Goal: Task Accomplishment & Management: Complete application form

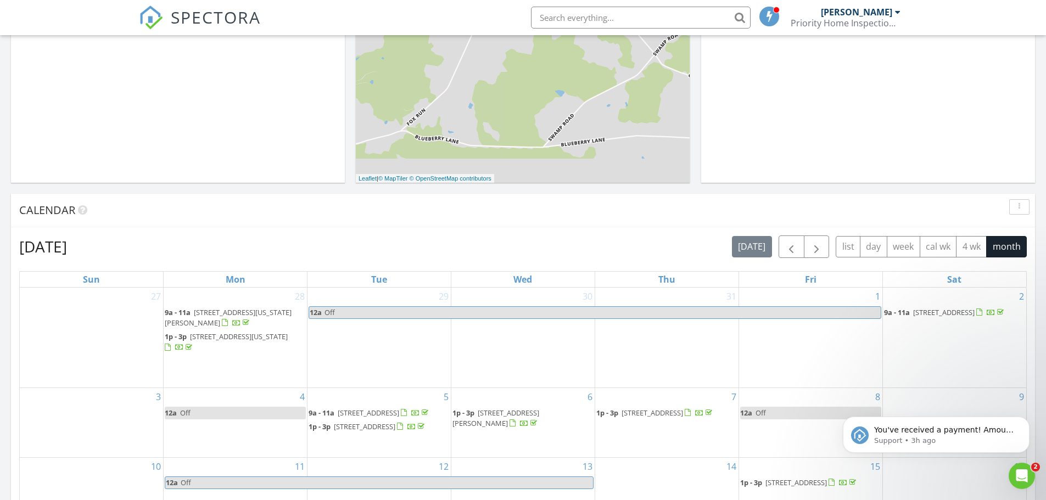
scroll to position [494, 0]
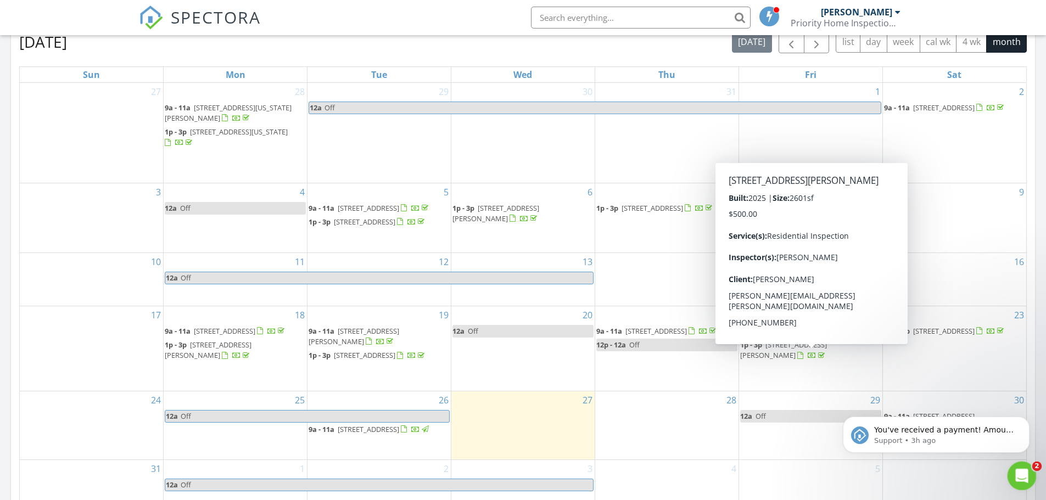
click at [1016, 470] on icon "Open Intercom Messenger" at bounding box center [1020, 474] width 18 height 18
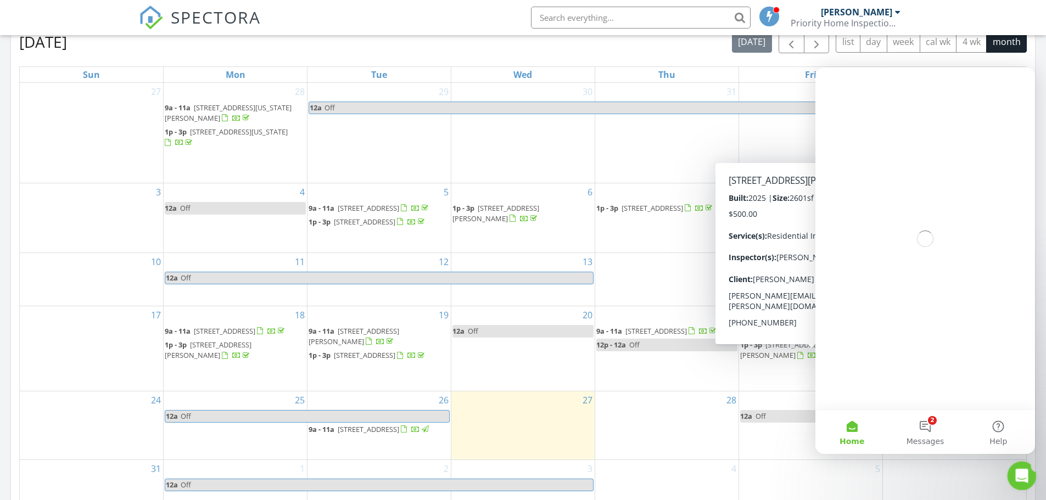
scroll to position [0, 0]
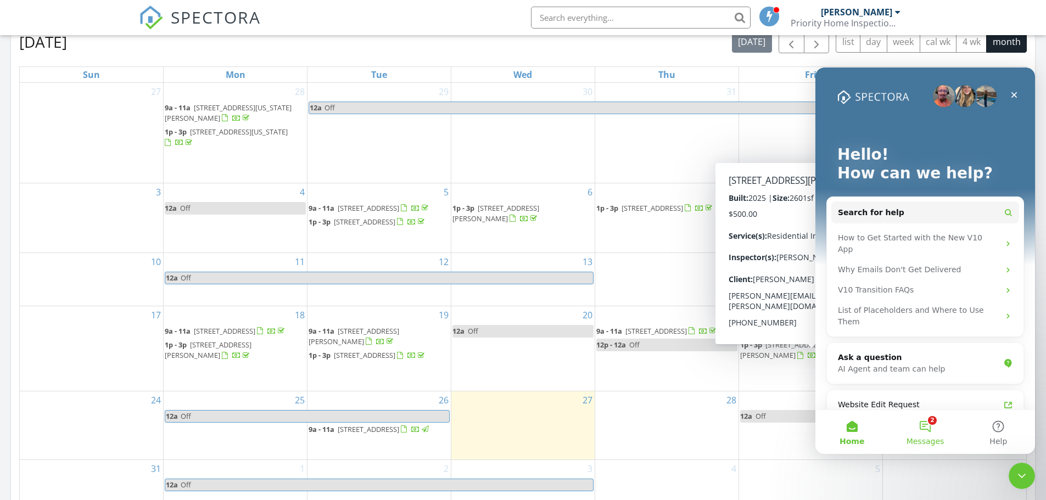
click at [928, 432] on button "2 Messages" at bounding box center [924, 432] width 73 height 44
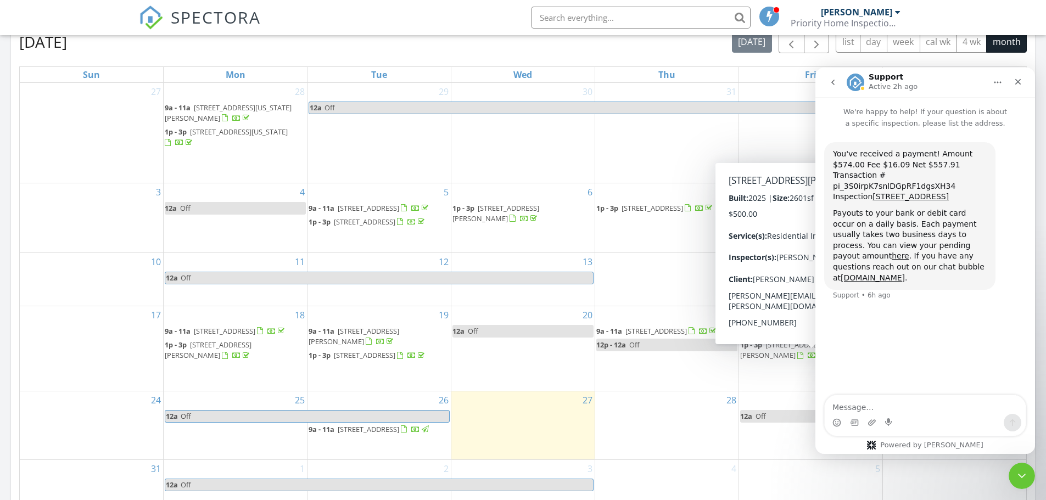
click at [829, 83] on icon "go back" at bounding box center [832, 82] width 9 height 9
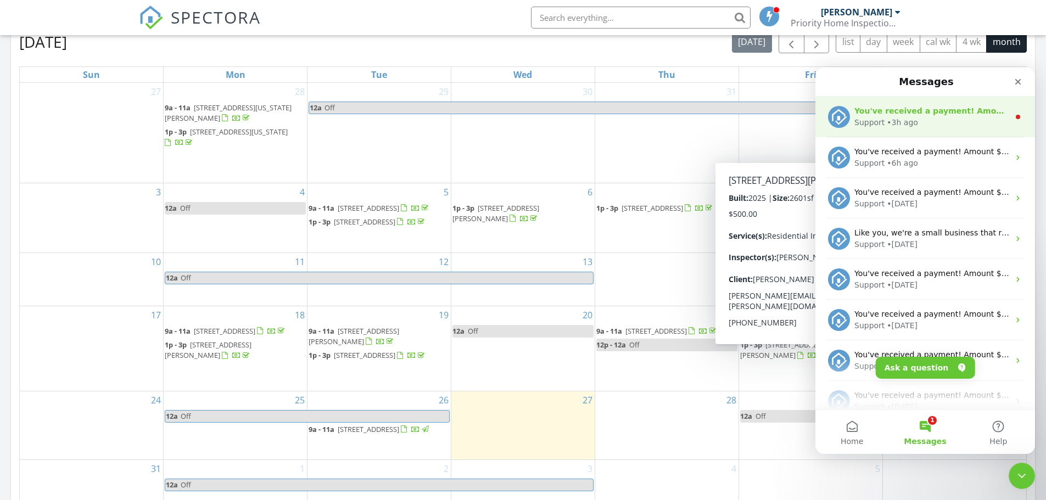
click at [894, 121] on div "• 3h ago" at bounding box center [901, 123] width 31 height 12
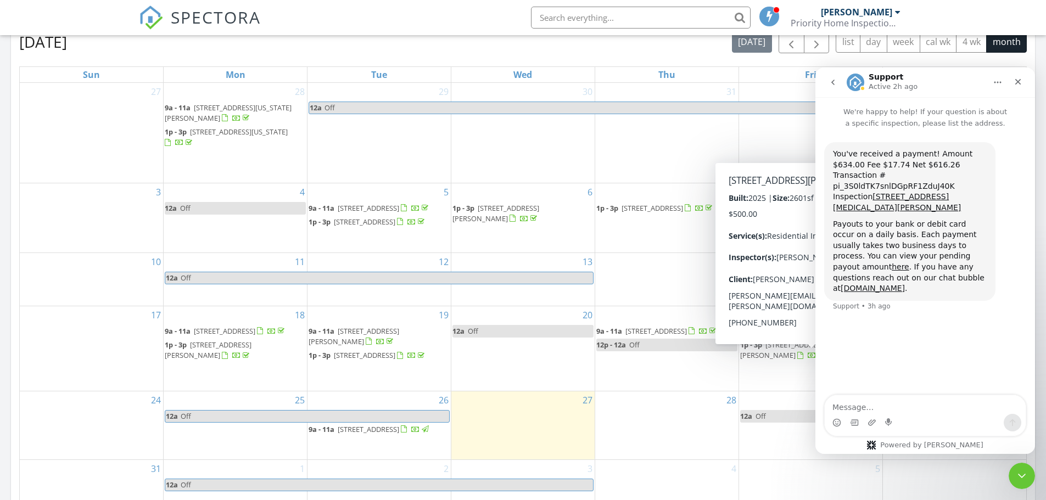
click at [833, 84] on icon "go back" at bounding box center [832, 82] width 3 height 5
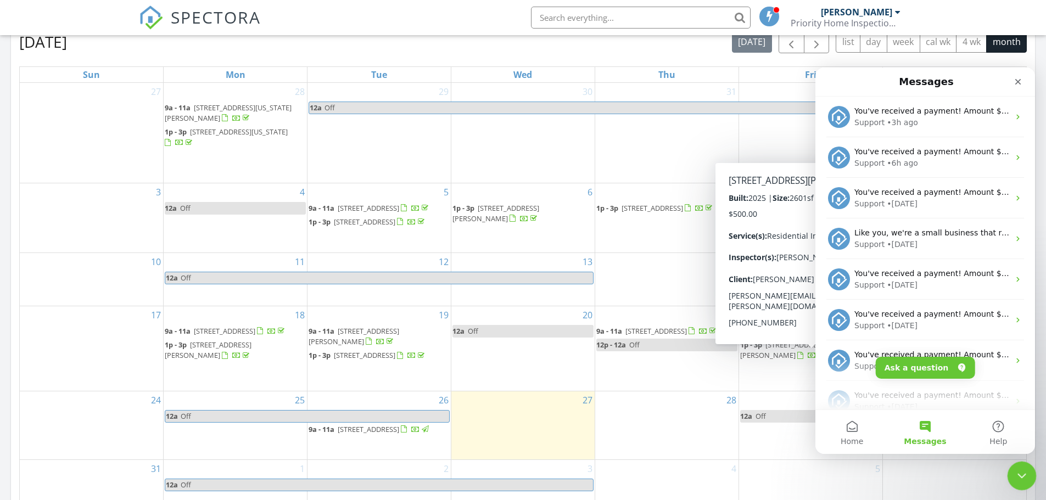
click at [1018, 469] on icon "Close Intercom Messenger" at bounding box center [1019, 474] width 13 height 13
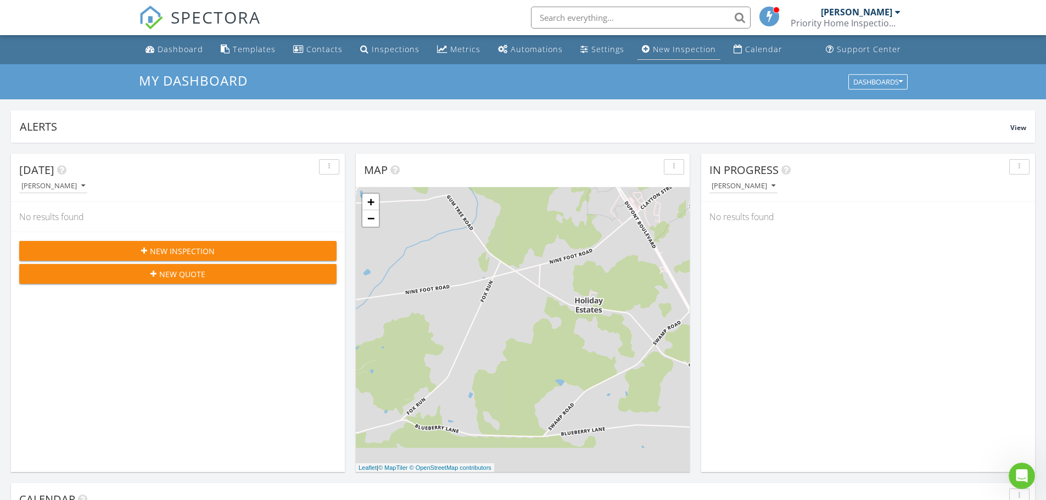
click at [655, 50] on div "New Inspection" at bounding box center [684, 49] width 63 height 10
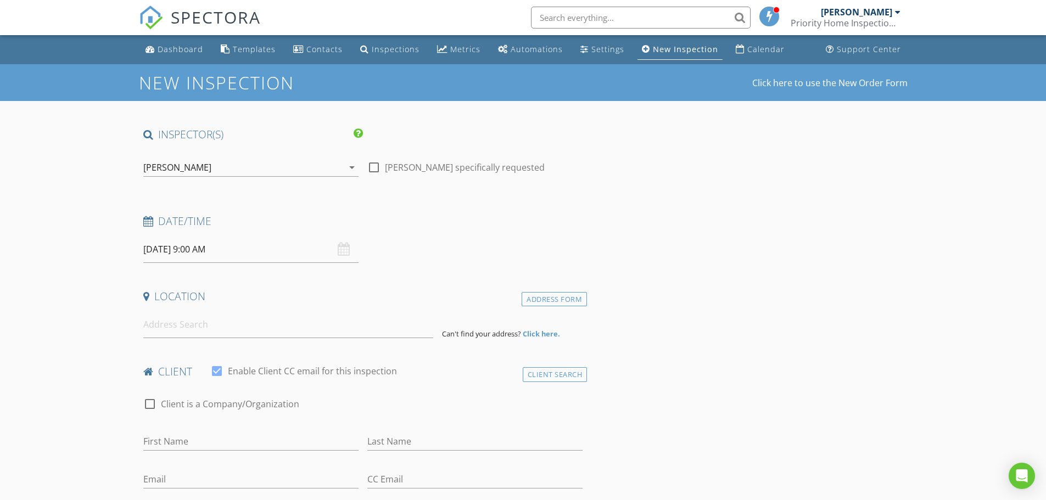
click at [156, 245] on input "[DATE] 9:00 AM" at bounding box center [250, 249] width 215 height 27
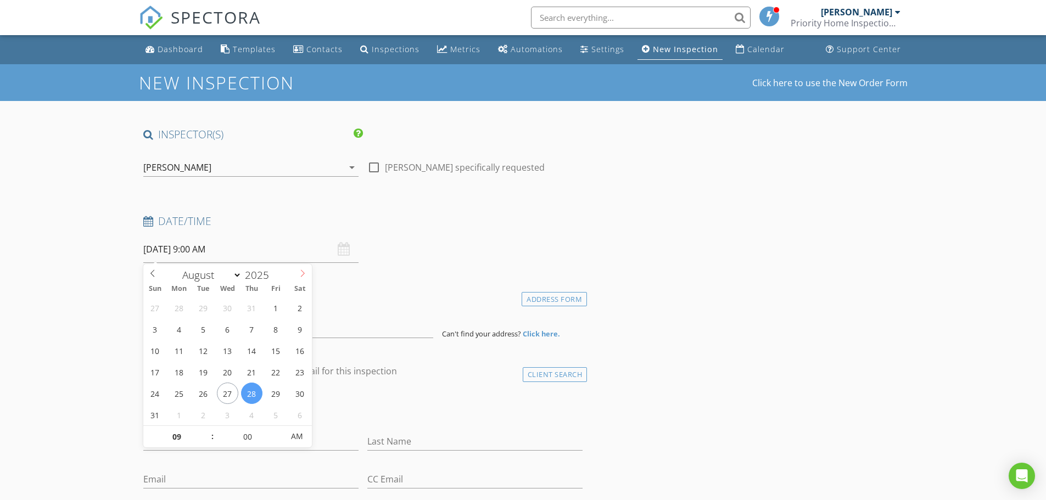
select select "8"
click at [300, 278] on span at bounding box center [302, 271] width 19 height 15
type input "[DATE] 9:00 AM"
click at [505, 216] on h4 "Date/Time" at bounding box center [363, 221] width 440 height 14
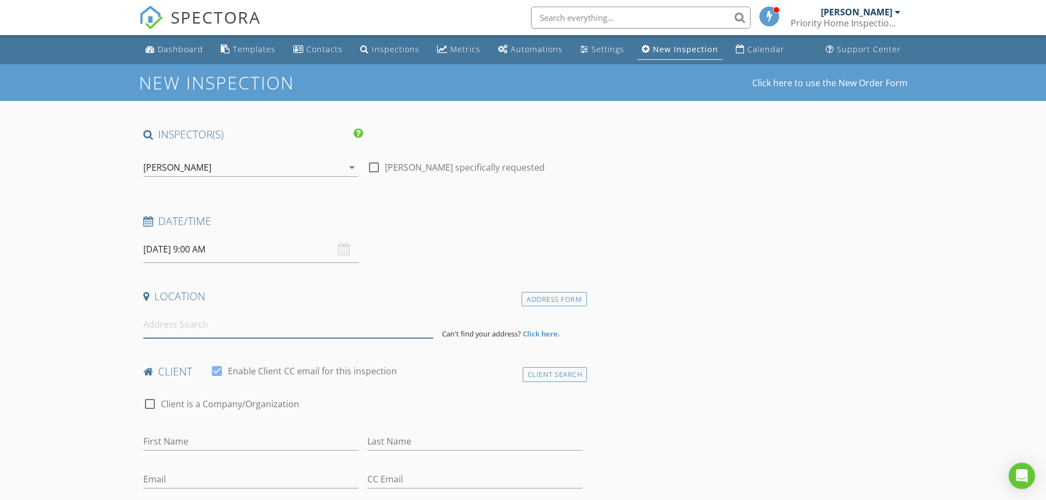
click at [205, 323] on input at bounding box center [288, 324] width 290 height 27
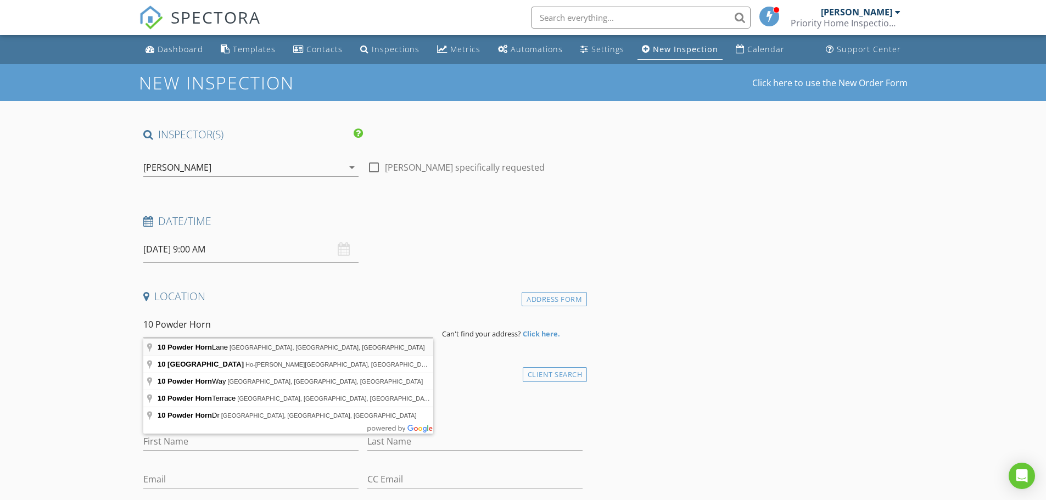
type input "10 Powder Horn Lane, Rehoboth Beach, DE, USA"
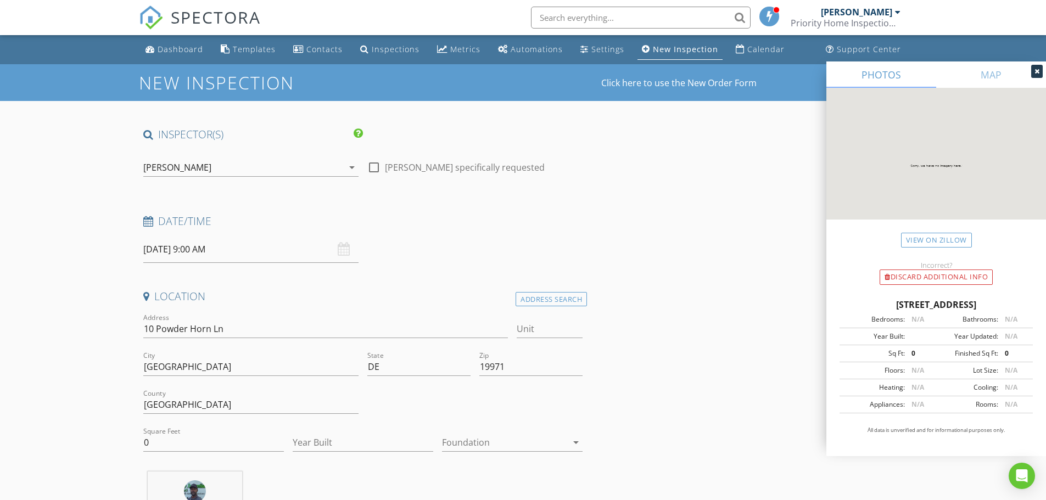
scroll to position [55, 0]
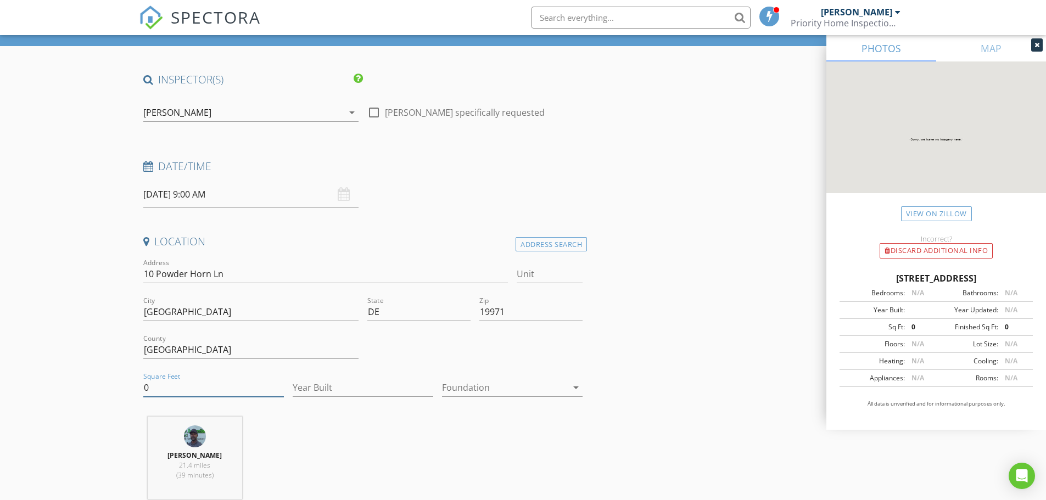
click at [203, 385] on input "0" at bounding box center [213, 388] width 141 height 18
drag, startPoint x: 159, startPoint y: 392, endPoint x: 125, endPoint y: 389, distance: 34.1
type input "1012"
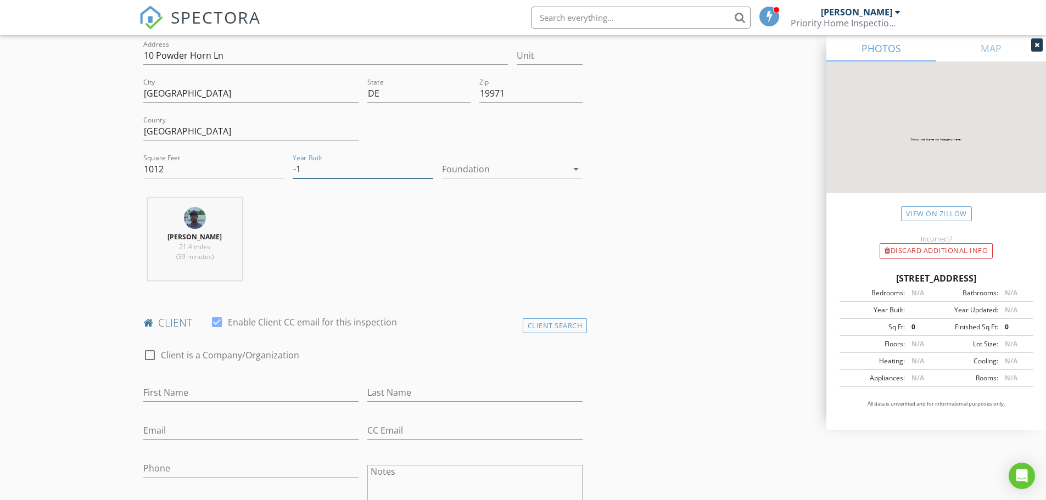
scroll to position [384, 0]
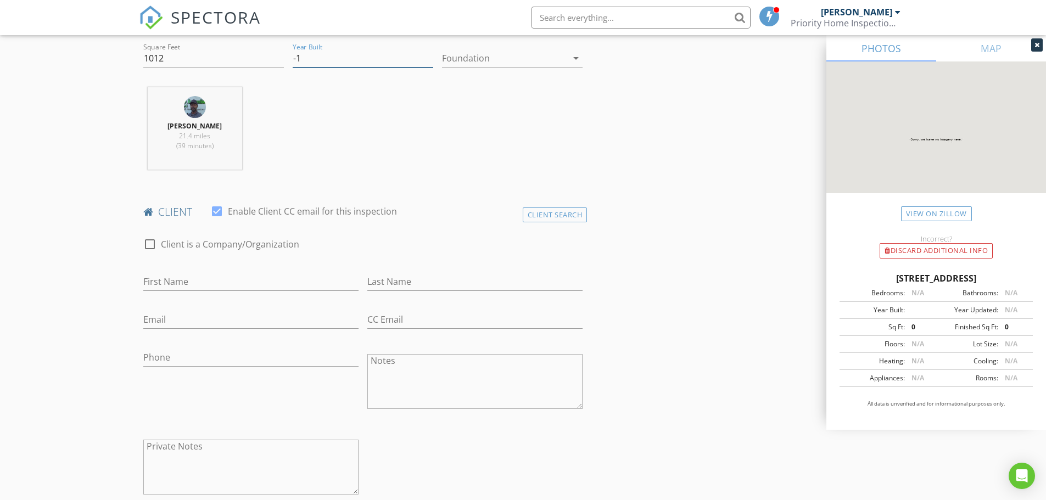
type input "-1"
click at [178, 265] on div "First Name" at bounding box center [251, 283] width 224 height 38
click at [178, 279] on input "First Name" at bounding box center [250, 282] width 215 height 18
type input "[PERSON_NAME]"
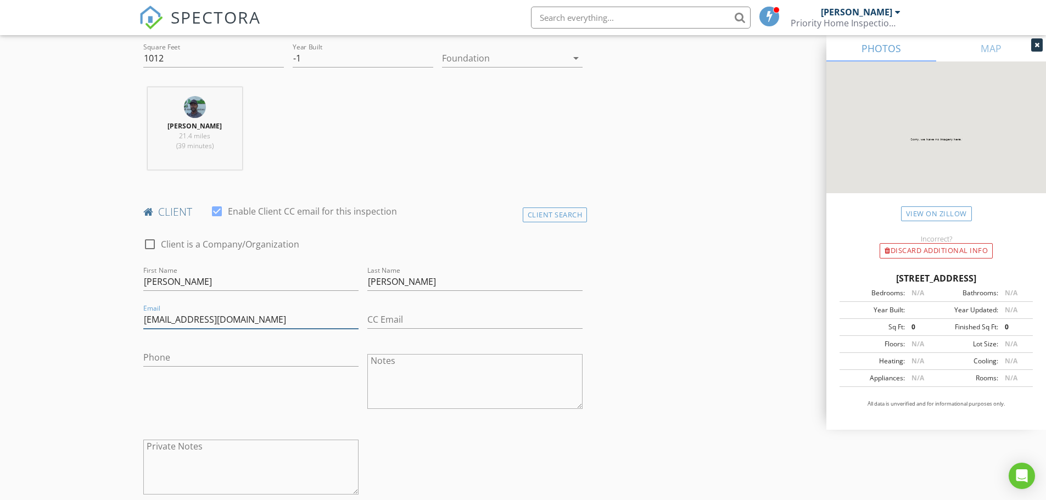
type input "[EMAIL_ADDRESS][DOMAIN_NAME]"
type input "[PHONE_NUMBER]"
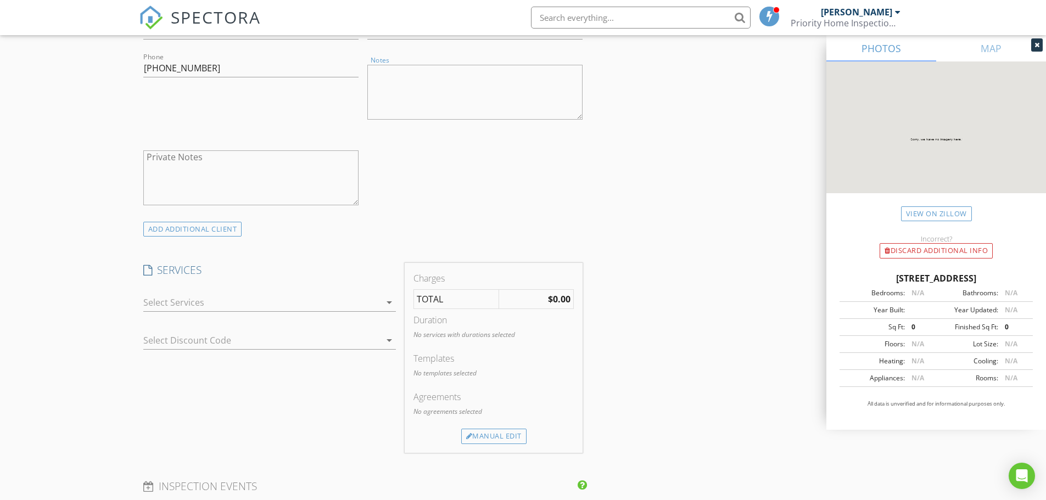
scroll to position [714, 0]
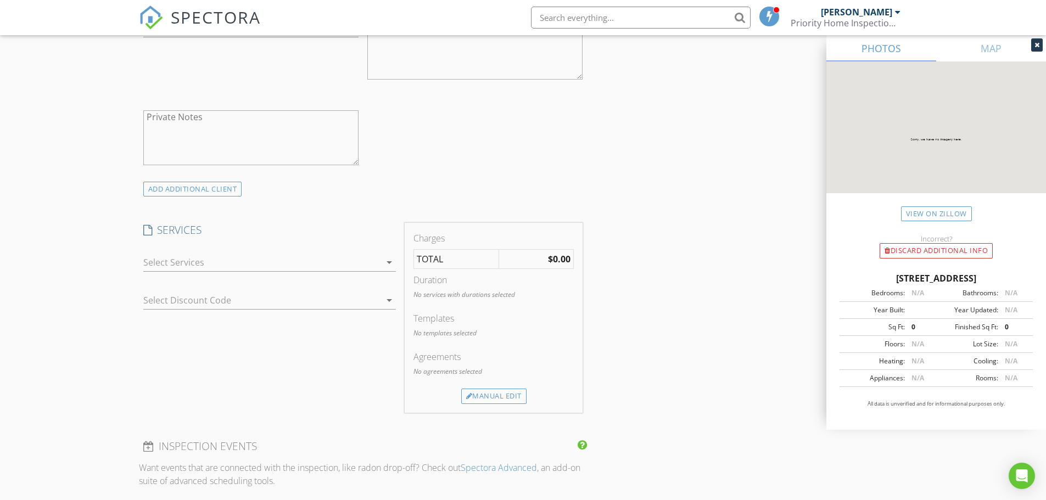
click at [225, 266] on div at bounding box center [261, 263] width 237 height 18
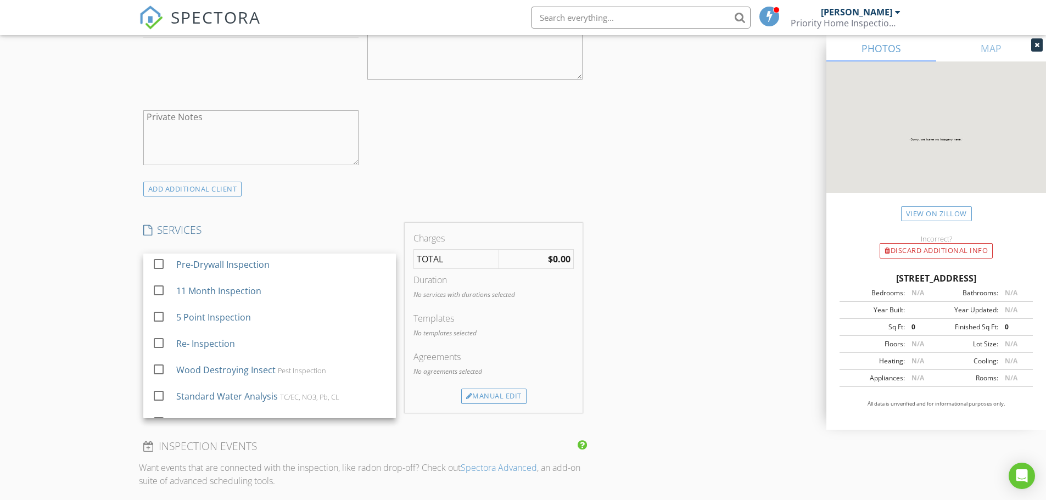
scroll to position [110, 0]
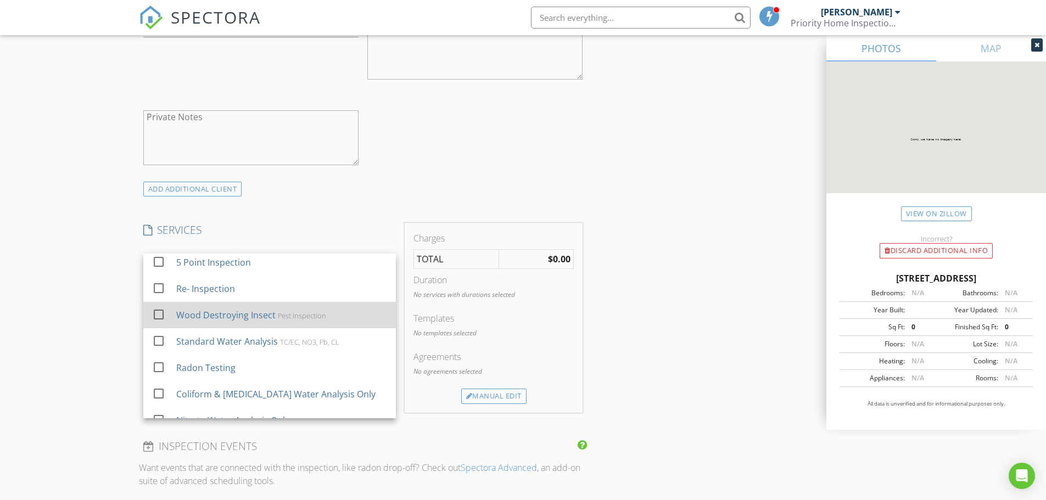
click at [235, 313] on div "Wood Destroying Insect" at bounding box center [225, 314] width 99 height 13
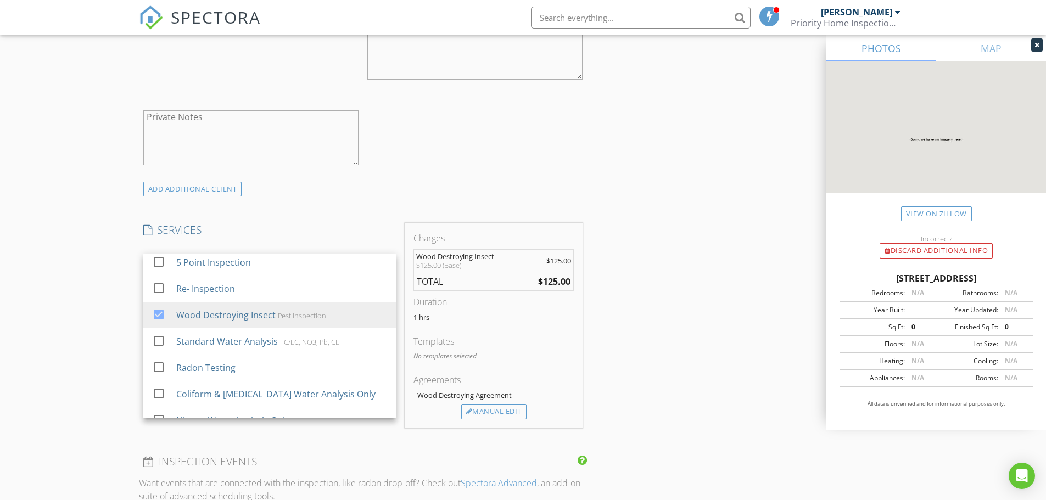
click at [96, 304] on div "New Inspection Click here to use the New Order Form INSPECTOR(S) check_box Jona…" at bounding box center [523, 341] width 1046 height 1980
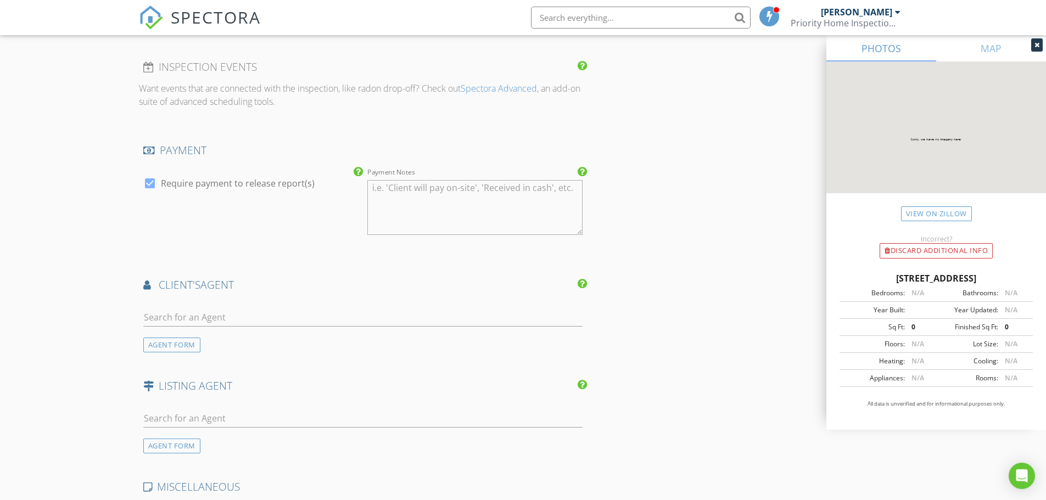
scroll to position [1153, 0]
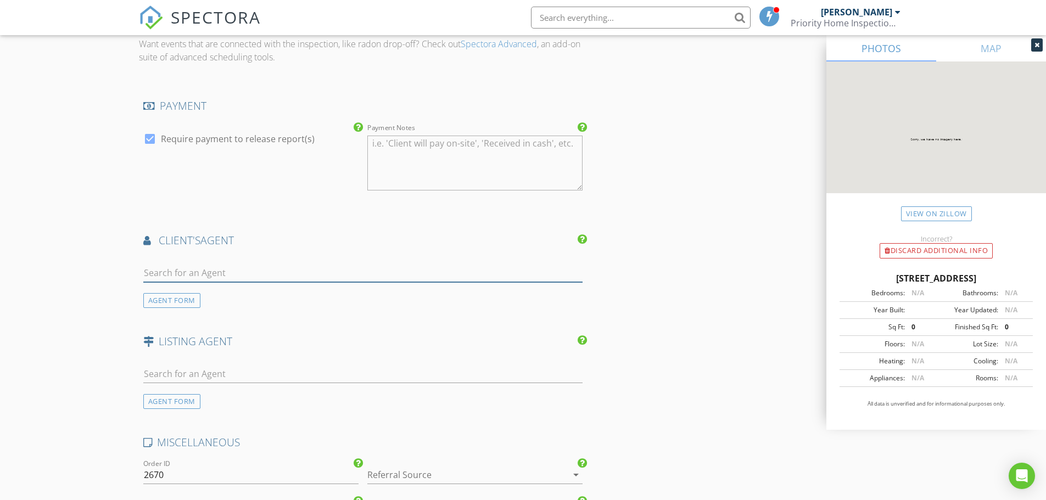
click at [177, 276] on input "text" at bounding box center [363, 273] width 440 height 18
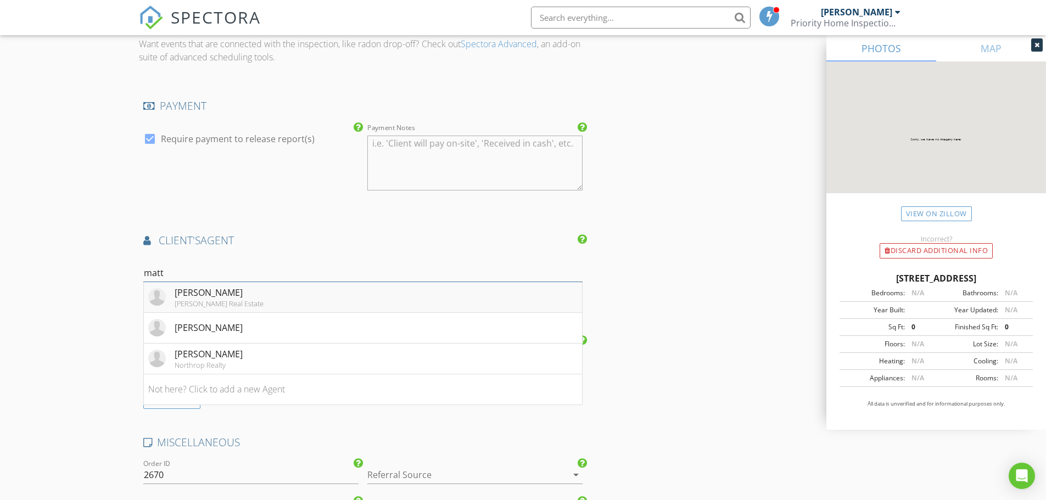
scroll to position [1207, 0]
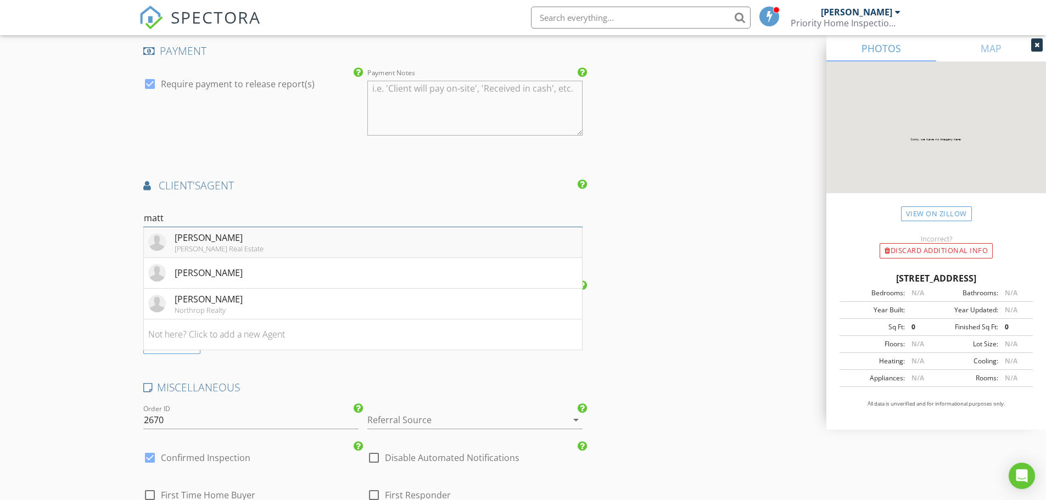
type input "matt"
click at [275, 246] on li "Matthew Brittingham Patterson- Schwartz Real Estate" at bounding box center [363, 242] width 439 height 31
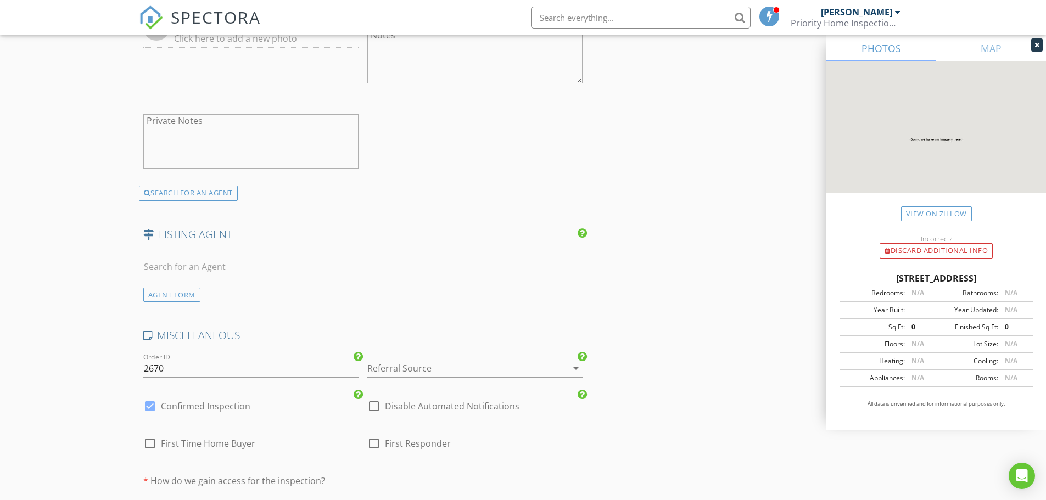
scroll to position [1537, 0]
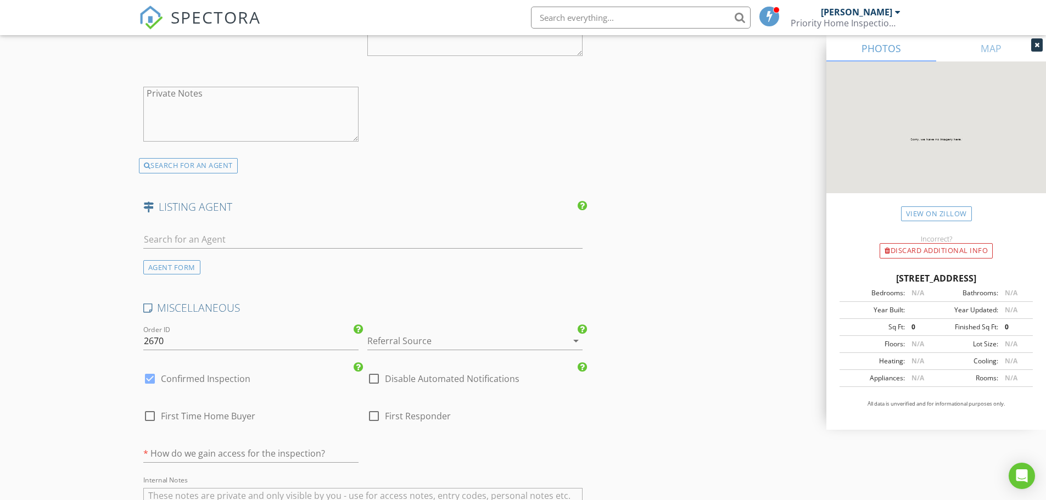
click at [436, 334] on div at bounding box center [459, 341] width 184 height 18
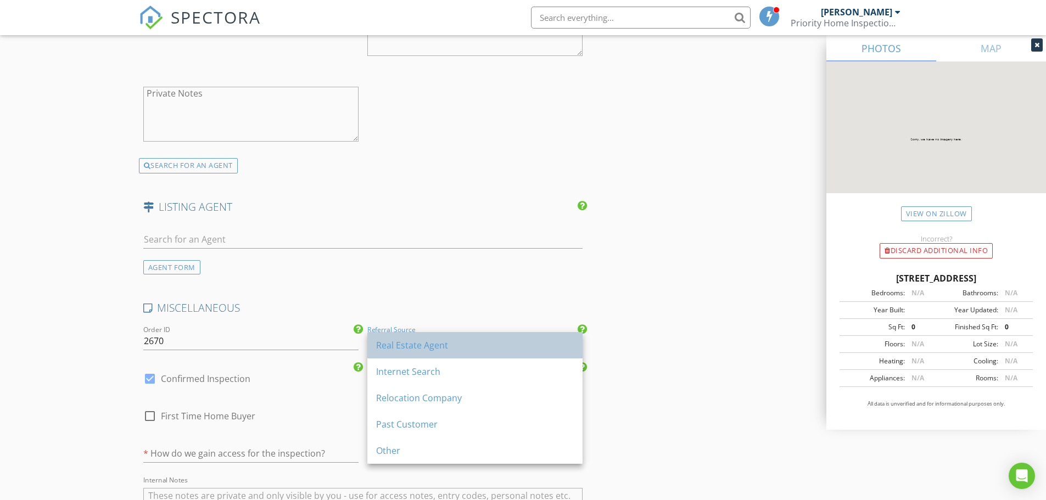
click at [434, 338] on div "Real Estate Agent" at bounding box center [475, 345] width 198 height 26
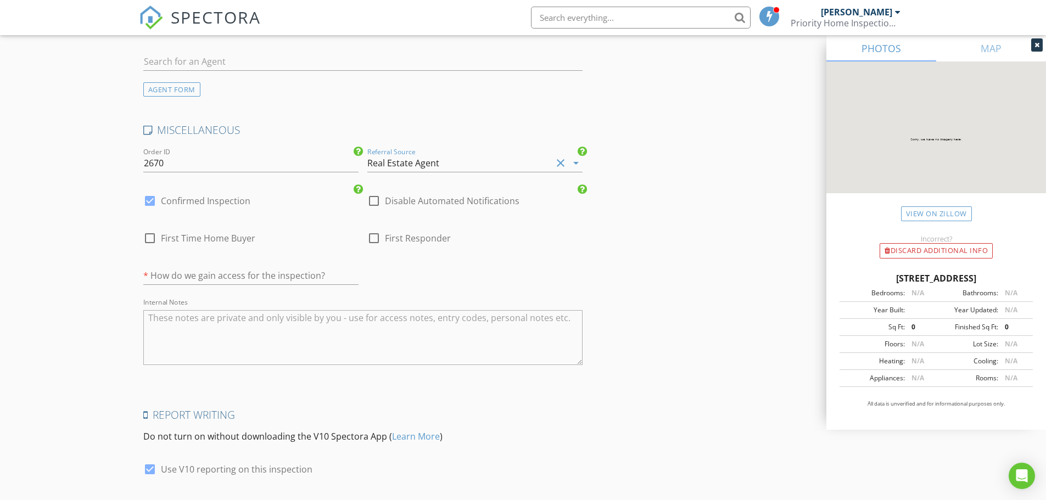
scroll to position [1756, 0]
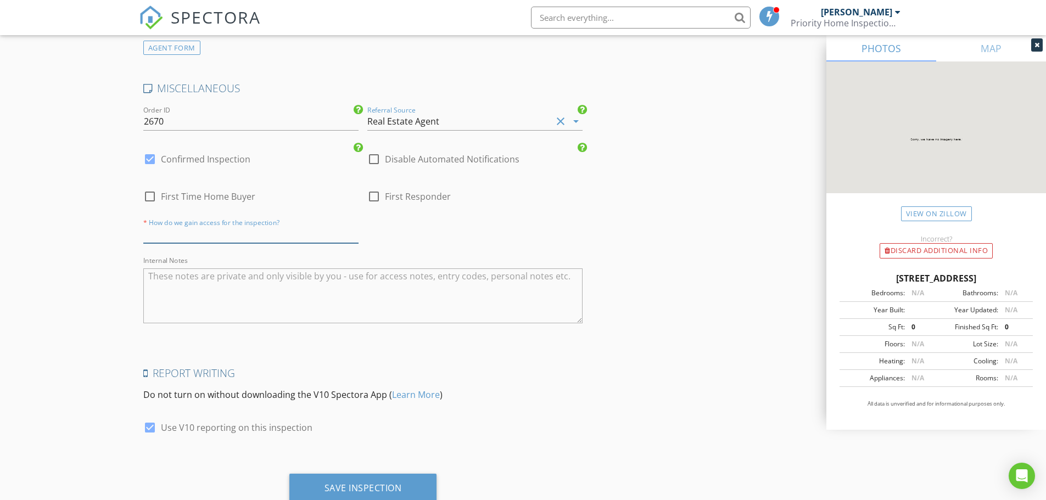
click at [200, 231] on input "text" at bounding box center [250, 234] width 215 height 18
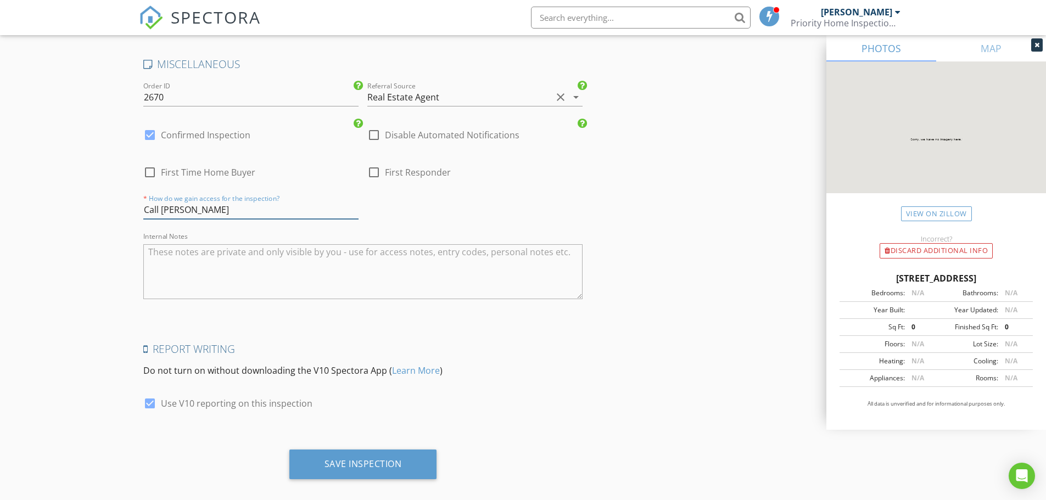
scroll to position [1794, 0]
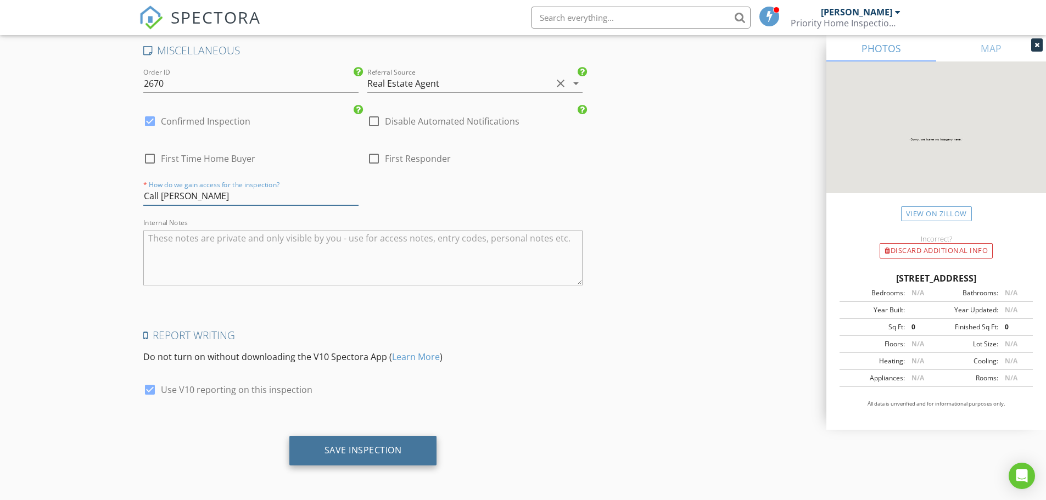
type input "Call [PERSON_NAME]"
click at [353, 450] on div "Save Inspection" at bounding box center [362, 450] width 77 height 11
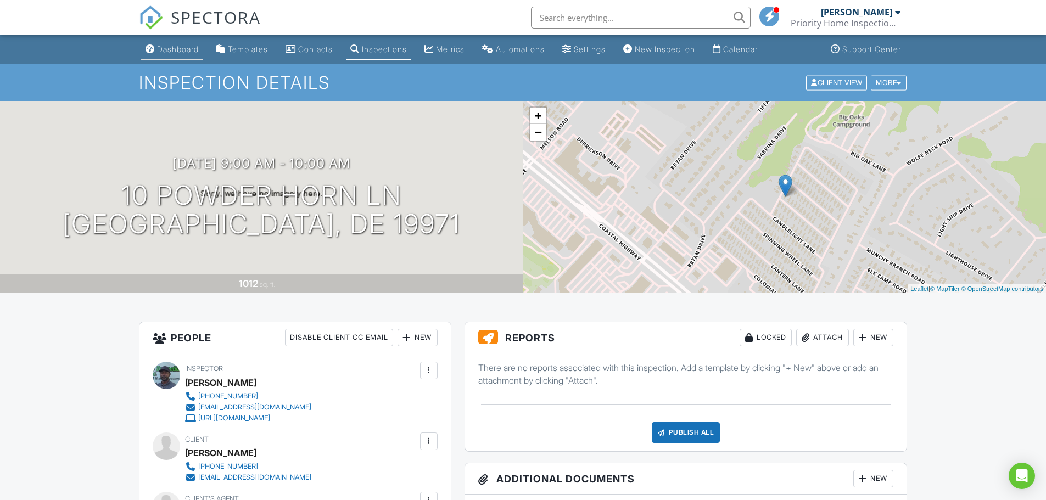
click at [180, 52] on div "Dashboard" at bounding box center [178, 48] width 42 height 9
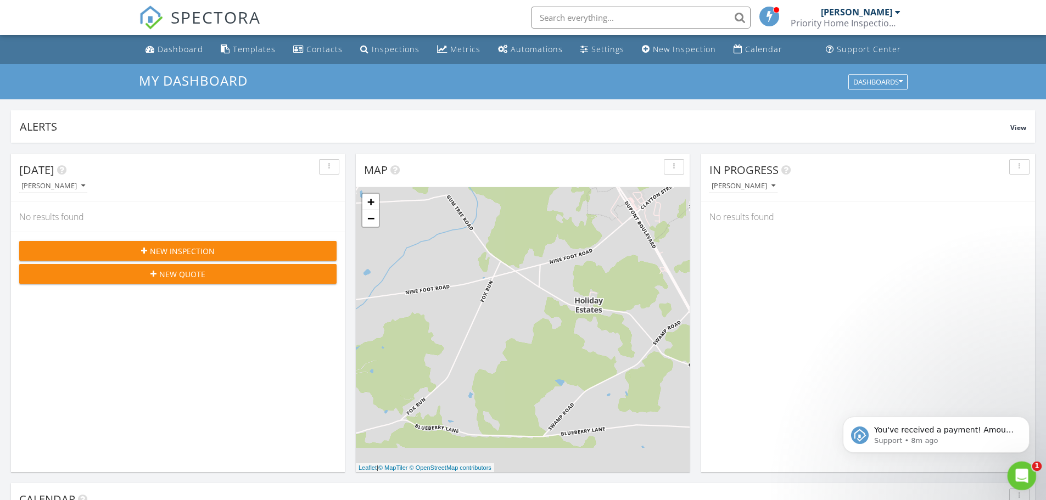
click at [1025, 472] on icon "Open Intercom Messenger" at bounding box center [1020, 474] width 18 height 18
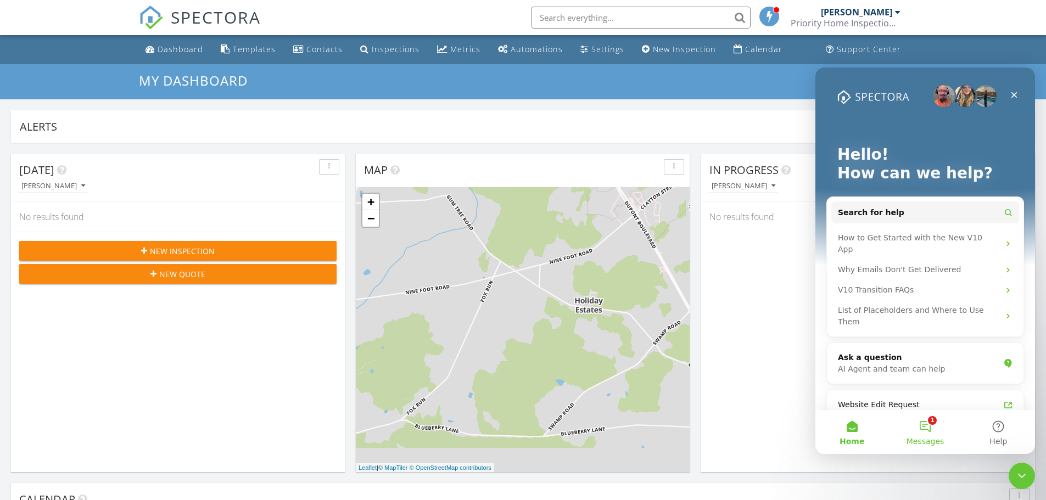
click at [924, 432] on button "1 Messages" at bounding box center [924, 432] width 73 height 44
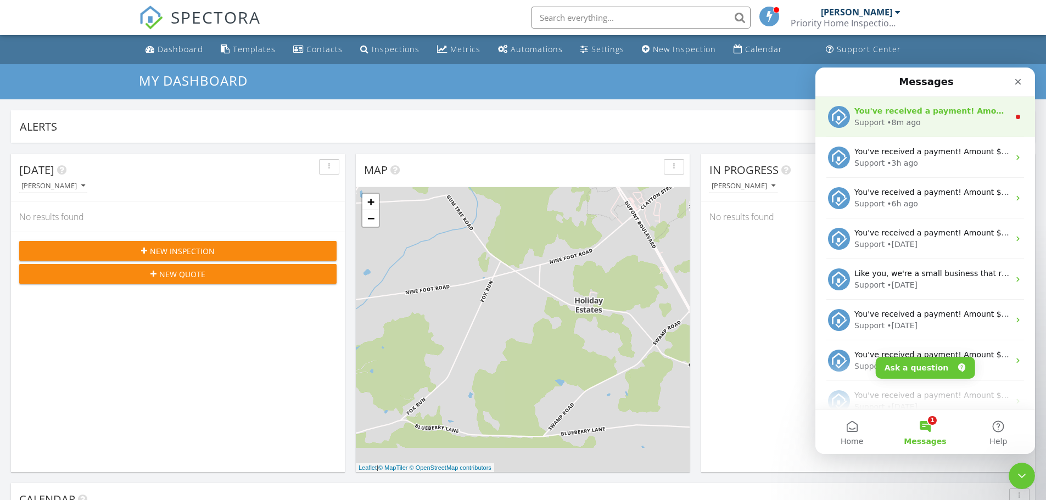
click at [922, 116] on div "You've received a payment! Amount $125.00 Fee $3.74 Net $121.26 Transaction # p…" at bounding box center [931, 111] width 155 height 12
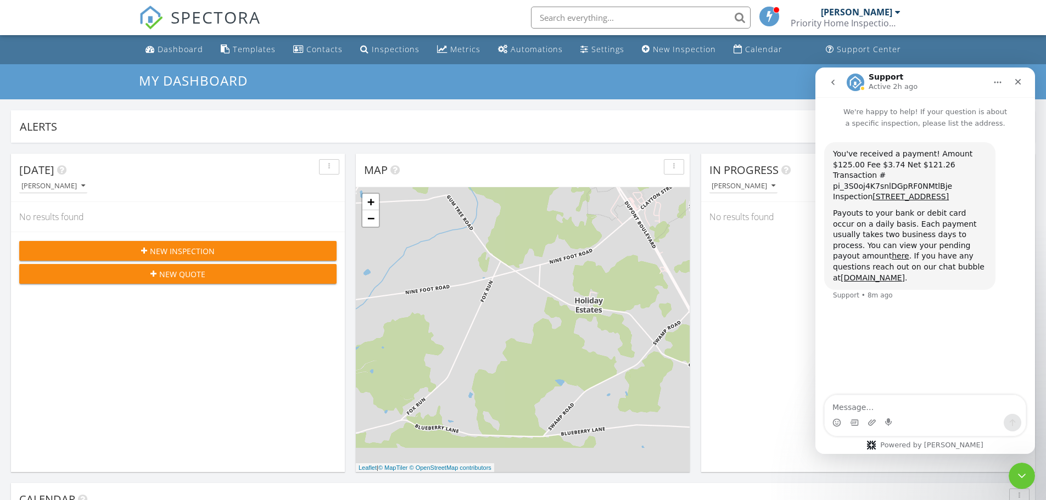
click at [836, 81] on icon "go back" at bounding box center [832, 82] width 9 height 9
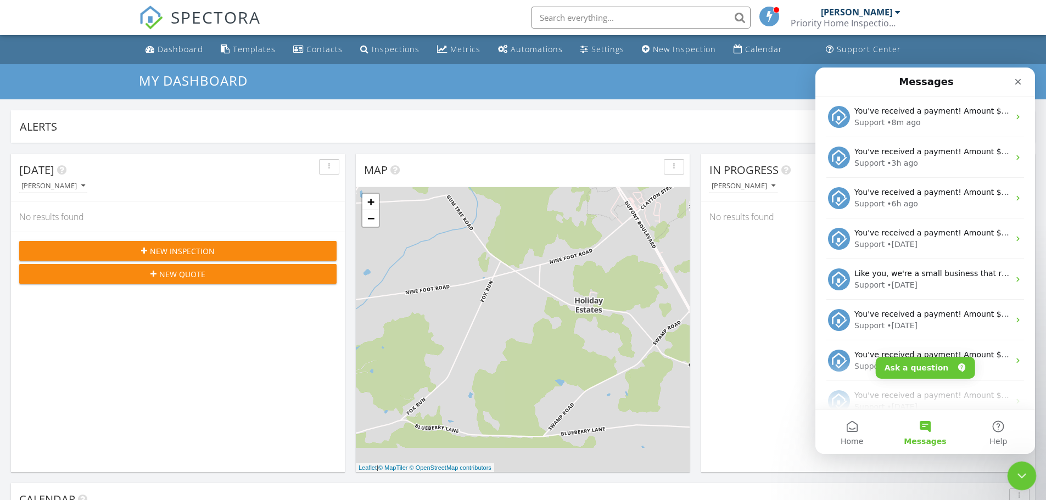
click at [1020, 471] on icon "Close Intercom Messenger" at bounding box center [1019, 474] width 13 height 13
